Goal: Task Accomplishment & Management: Complete application form

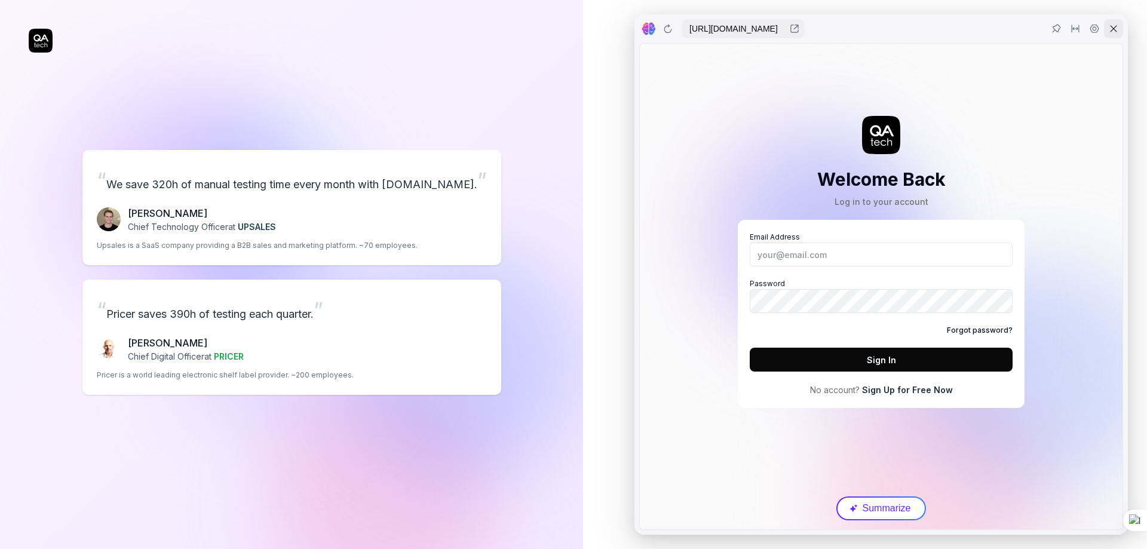
click at [1119, 35] on div at bounding box center [1113, 28] width 19 height 19
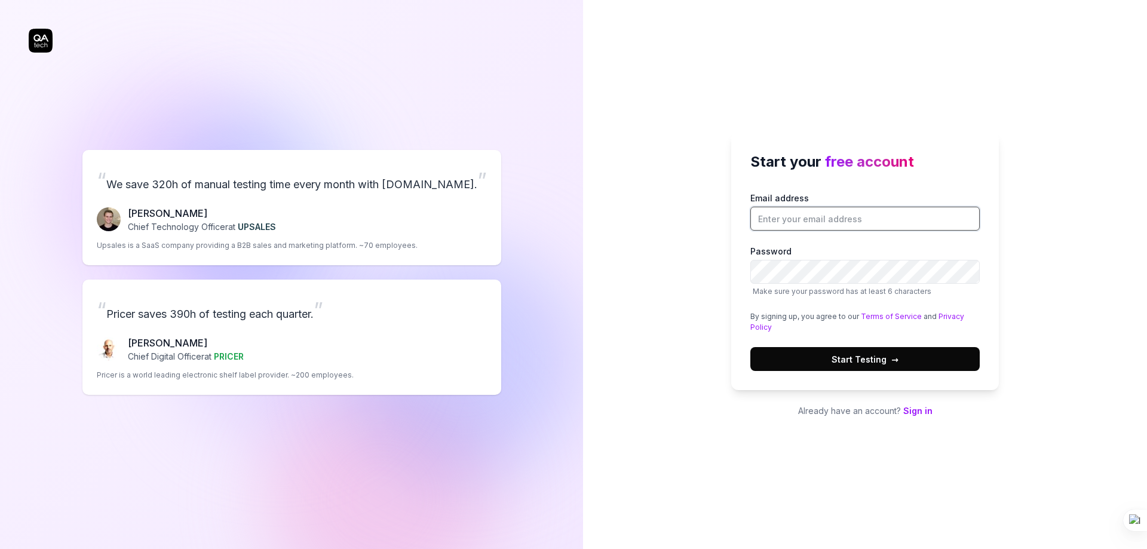
click at [809, 215] on input "Email address" at bounding box center [864, 219] width 229 height 24
type input "[DOMAIN_NAME][EMAIL_ADDRESS][DOMAIN_NAME]"
click at [750, 347] on button "Start Testing →" at bounding box center [864, 359] width 229 height 24
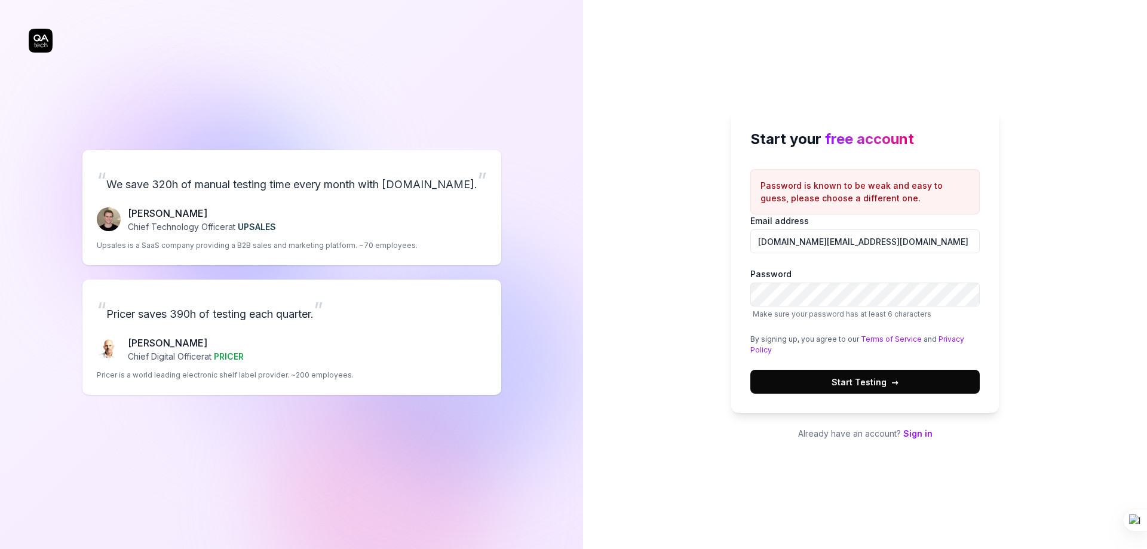
click at [831, 389] on button "Start Testing →" at bounding box center [864, 382] width 229 height 24
click at [777, 373] on button "Start Testing →" at bounding box center [864, 382] width 229 height 24
click at [682, 295] on div "Start your free account Password is known to be weak and easy to guess, please …" at bounding box center [865, 274] width 564 height 549
click at [812, 379] on button "Start Testing →" at bounding box center [864, 382] width 229 height 24
click at [811, 376] on button "Start Testing →" at bounding box center [864, 382] width 229 height 24
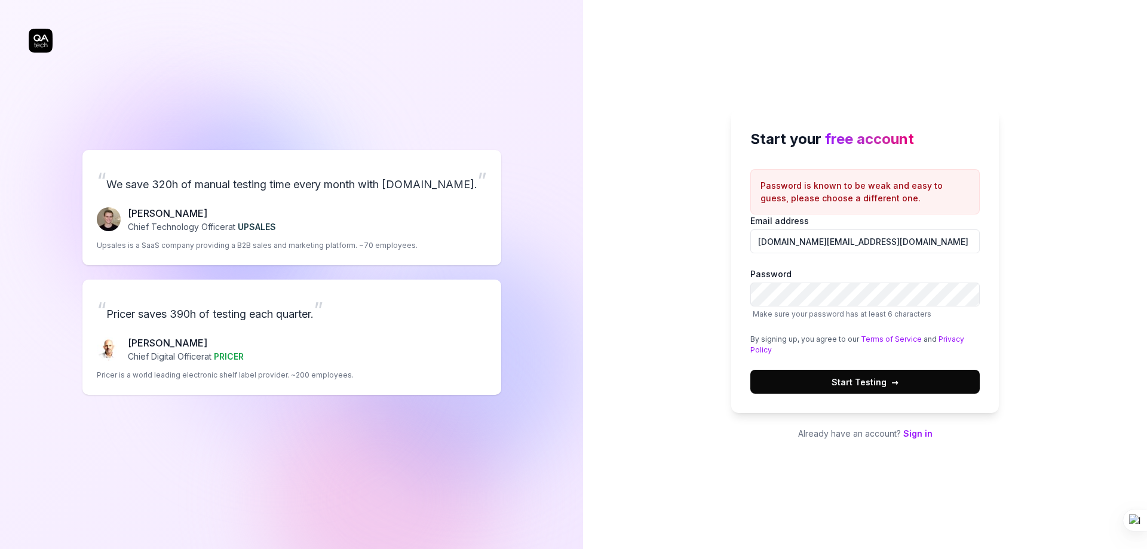
click at [779, 379] on button "Start Testing →" at bounding box center [864, 382] width 229 height 24
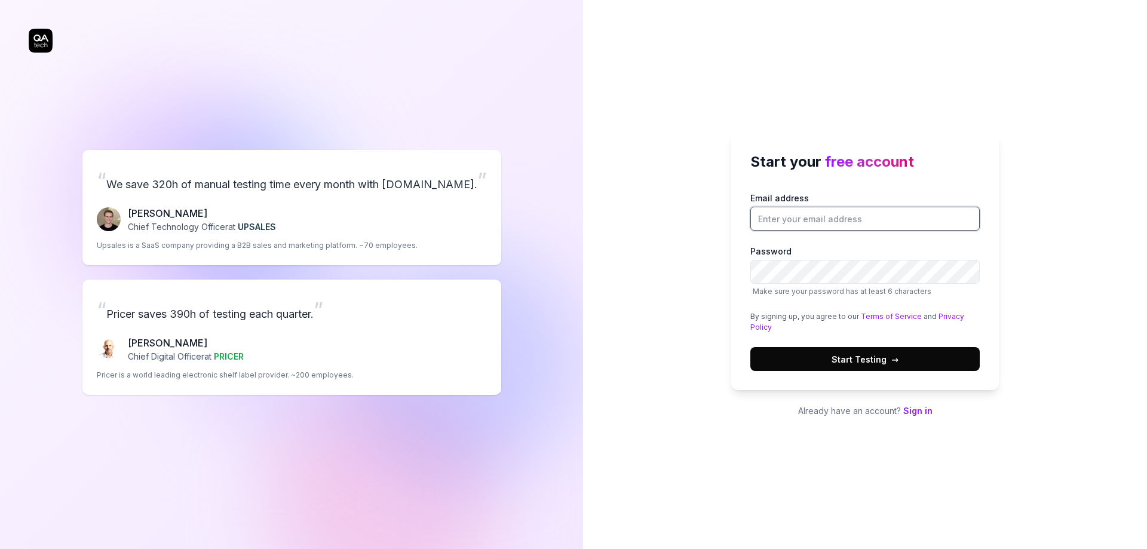
click at [785, 224] on input "Email address" at bounding box center [864, 219] width 229 height 24
click at [808, 220] on input "Email address" at bounding box center [864, 219] width 229 height 24
type input "[DOMAIN_NAME][EMAIL_ADDRESS][DOMAIN_NAME]"
click at [750, 347] on button "Start Testing →" at bounding box center [864, 359] width 229 height 24
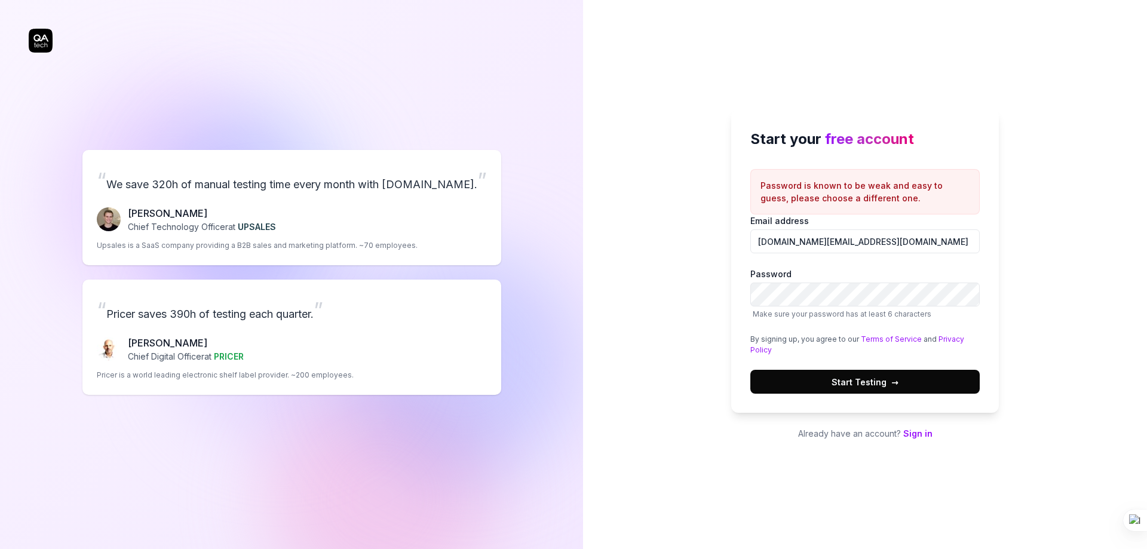
click at [917, 431] on link "Sign in" at bounding box center [917, 433] width 29 height 10
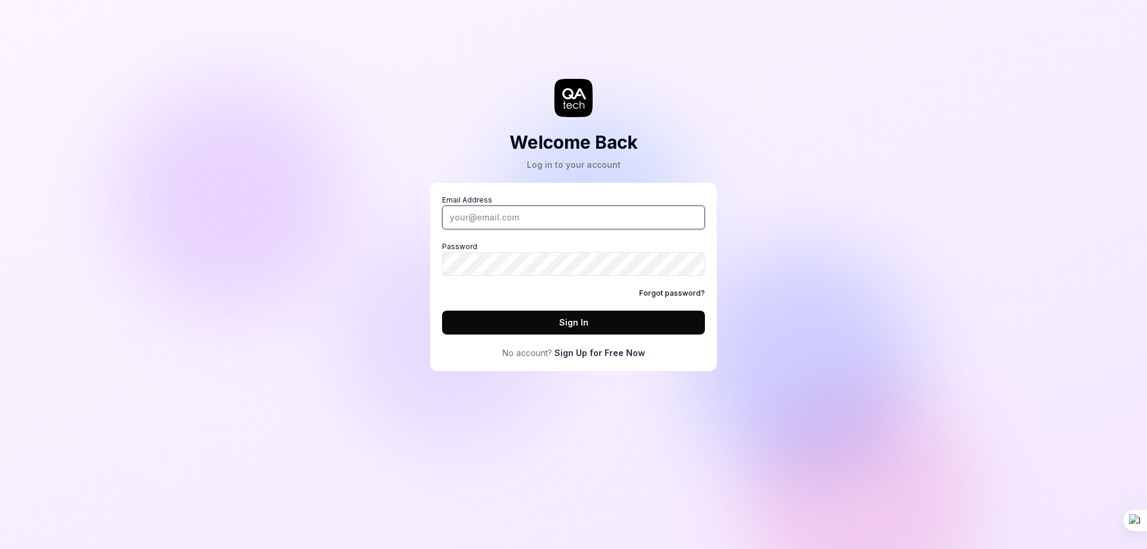
drag, startPoint x: 513, startPoint y: 219, endPoint x: 513, endPoint y: 226, distance: 7.8
click at [513, 223] on input "Email Address" at bounding box center [573, 218] width 263 height 24
type input "[DOMAIN_NAME][EMAIL_ADDRESS][DOMAIN_NAME]"
click at [442, 311] on button "Sign In" at bounding box center [573, 323] width 263 height 24
